Goal: Task Accomplishment & Management: Use online tool/utility

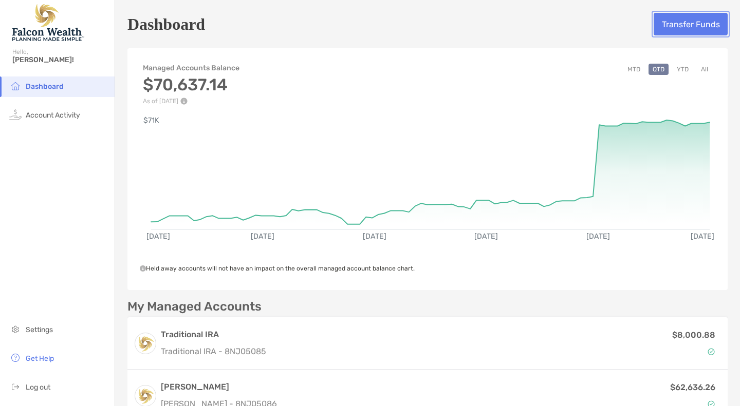
click at [676, 21] on button "Transfer Funds" at bounding box center [690, 24] width 74 height 23
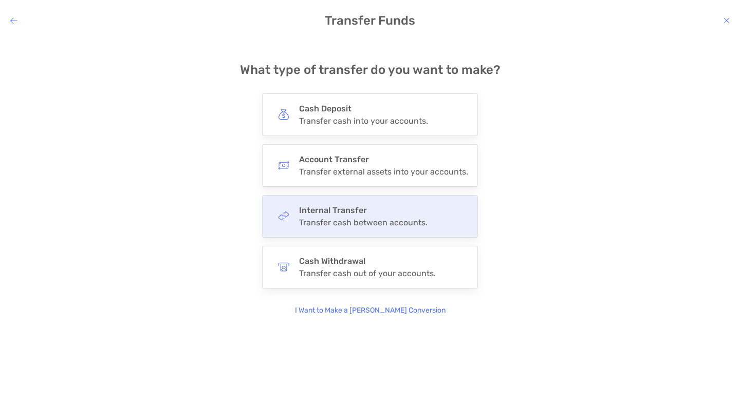
click at [364, 222] on div "Transfer cash between accounts." at bounding box center [363, 223] width 128 height 10
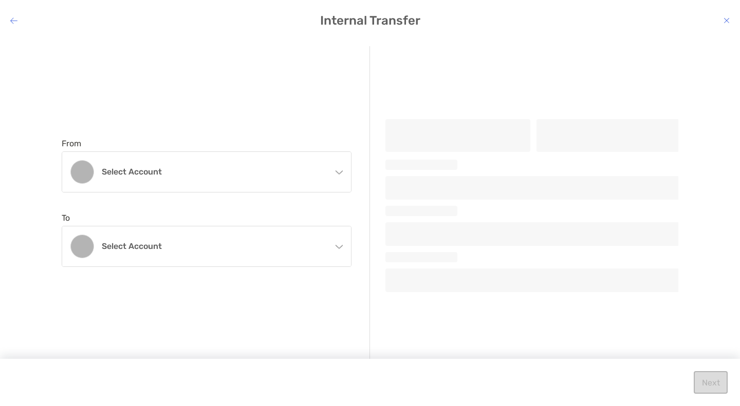
click at [338, 172] on icon "modal" at bounding box center [338, 170] width 8 height 8
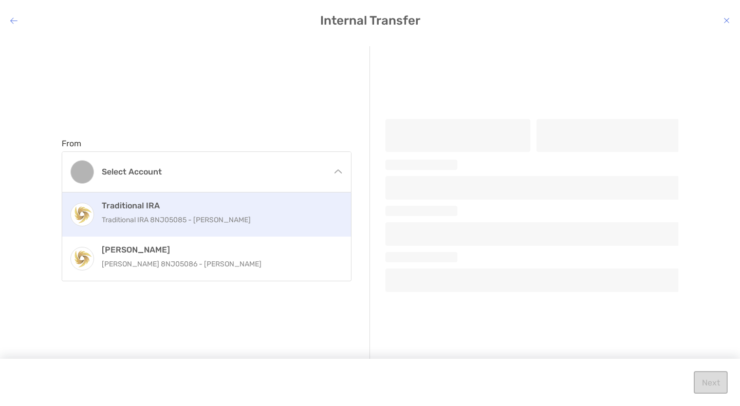
click at [191, 222] on p "Traditional IRA 8NJ05085 - [PERSON_NAME]" at bounding box center [218, 220] width 232 height 13
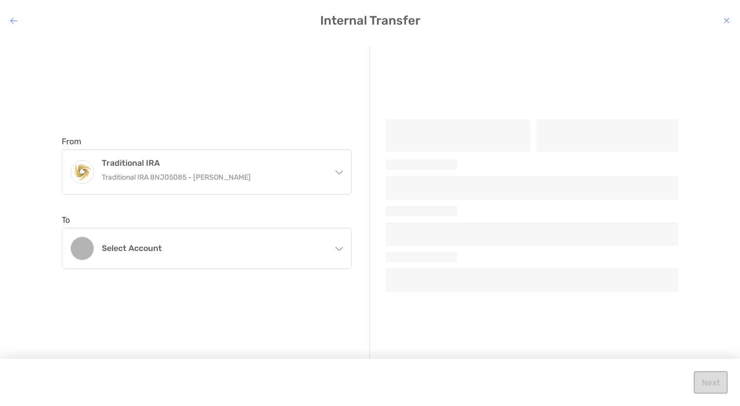
click at [339, 248] on icon "modal" at bounding box center [338, 247] width 8 height 8
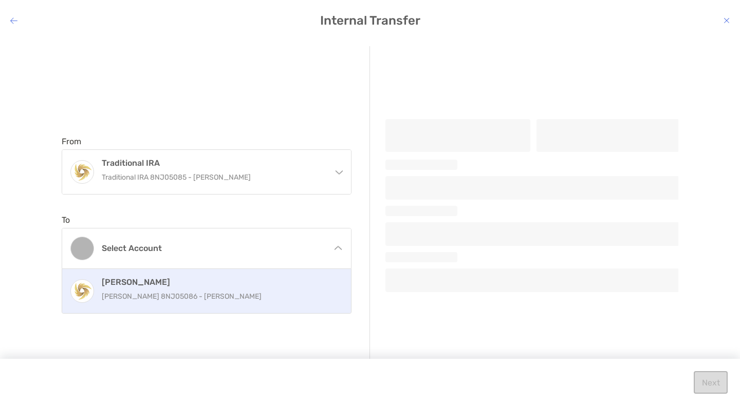
click at [170, 288] on div "[PERSON_NAME] [PERSON_NAME] 8NJ05086 - [PERSON_NAME]" at bounding box center [218, 291] width 232 height 28
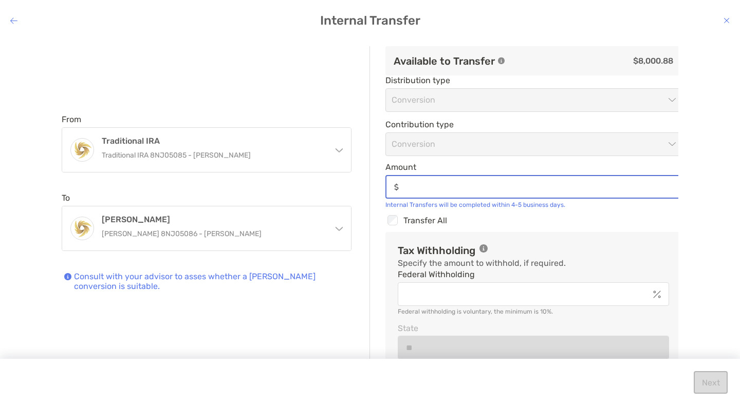
click at [468, 186] on input "Amount" at bounding box center [541, 187] width 277 height 9
type input "*****"
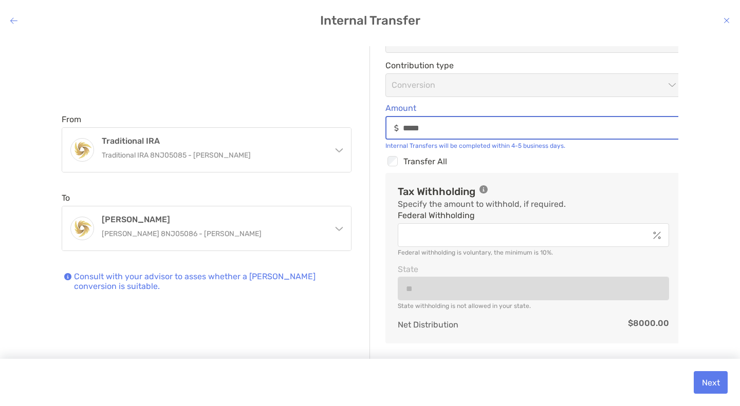
scroll to position [60, 0]
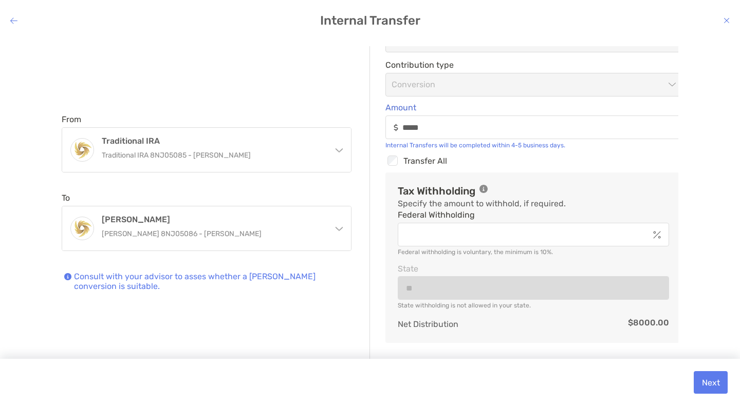
click at [653, 232] on img "modal" at bounding box center [657, 235] width 8 height 8
click at [648, 232] on input "Federal Withholding" at bounding box center [524, 235] width 250 height 9
click at [690, 230] on div "From Traditional IRA Traditional IRA 8NJ05085 - [PERSON_NAME] Traditional IRA T…" at bounding box center [369, 214] width 723 height 336
click at [709, 381] on button "Next" at bounding box center [710, 382] width 34 height 23
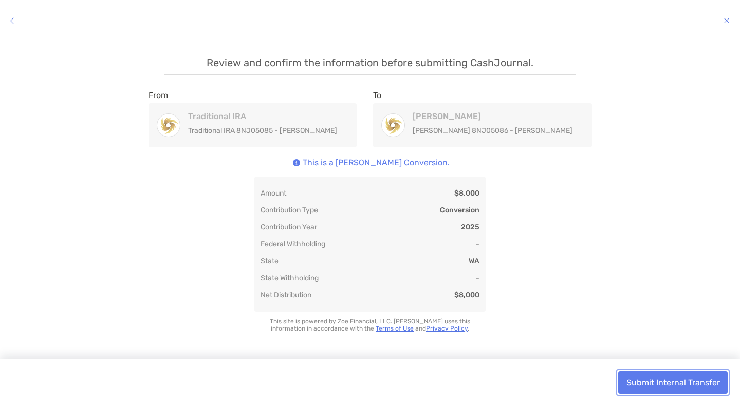
click at [660, 383] on button "Submit Internal Transfer" at bounding box center [672, 382] width 109 height 23
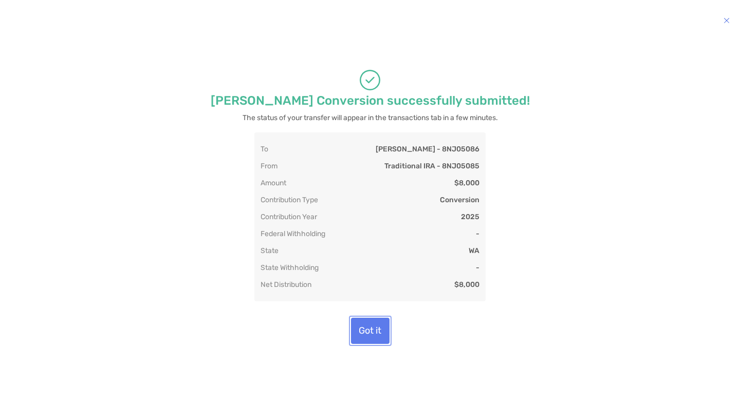
click at [370, 329] on button "Got it" at bounding box center [370, 331] width 39 height 26
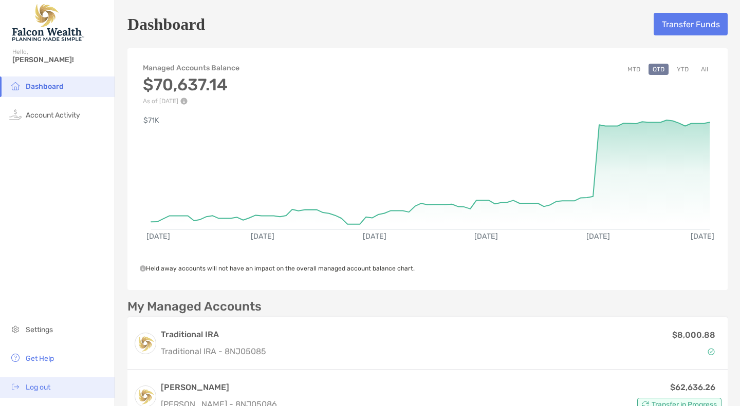
click at [38, 387] on span "Log out" at bounding box center [38, 387] width 25 height 9
